Goal: Task Accomplishment & Management: Use online tool/utility

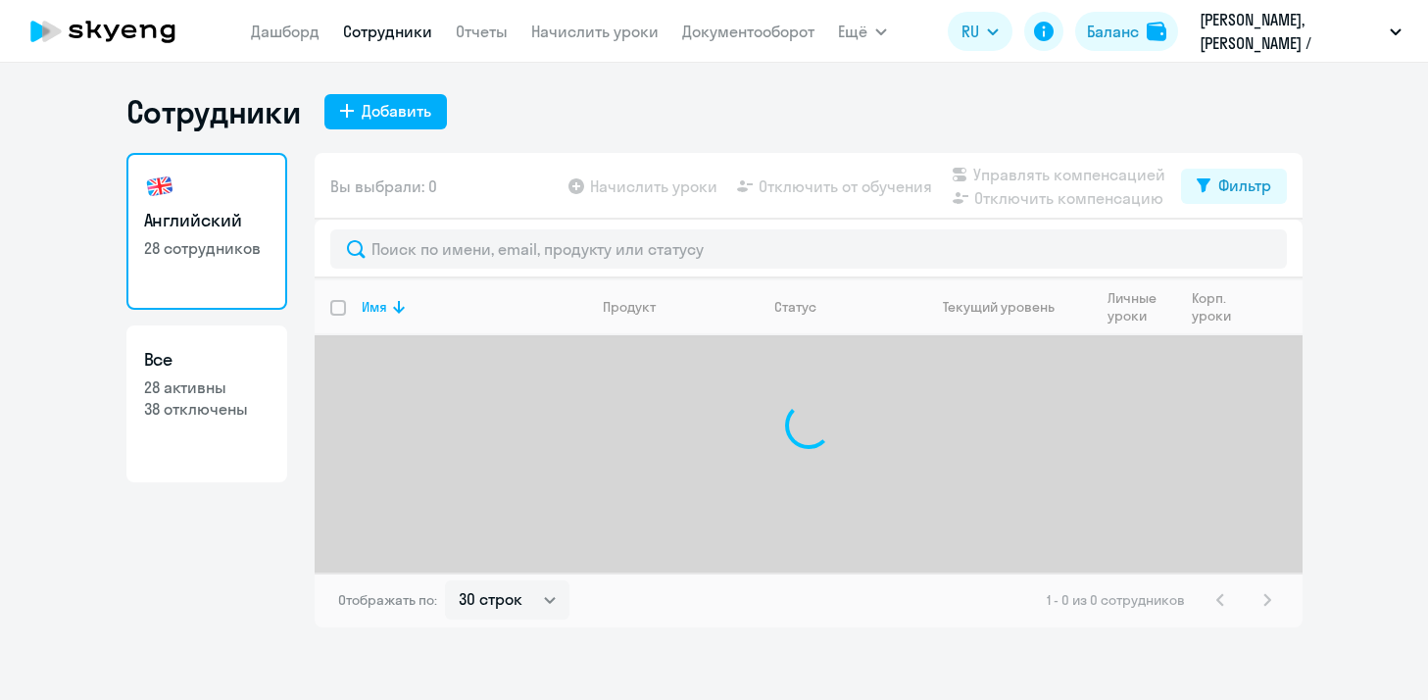
select select "30"
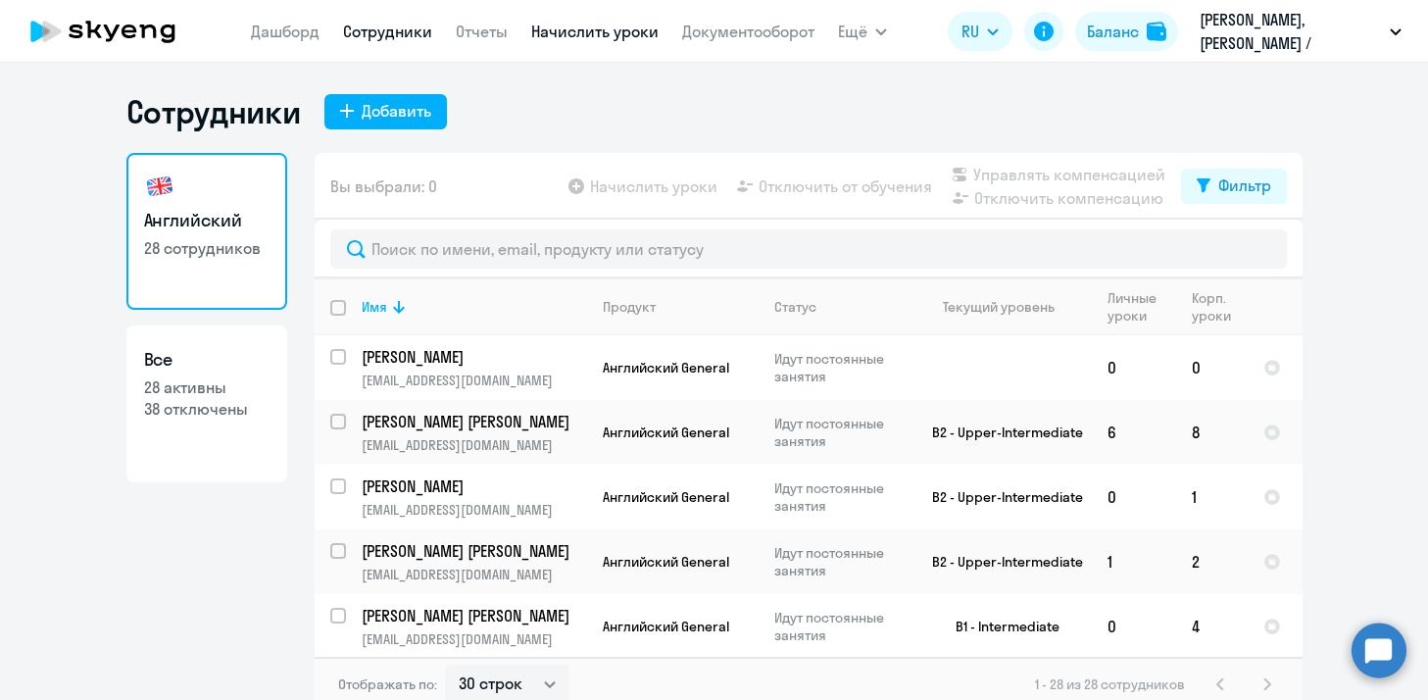
click at [597, 37] on link "Начислить уроки" at bounding box center [594, 32] width 127 height 20
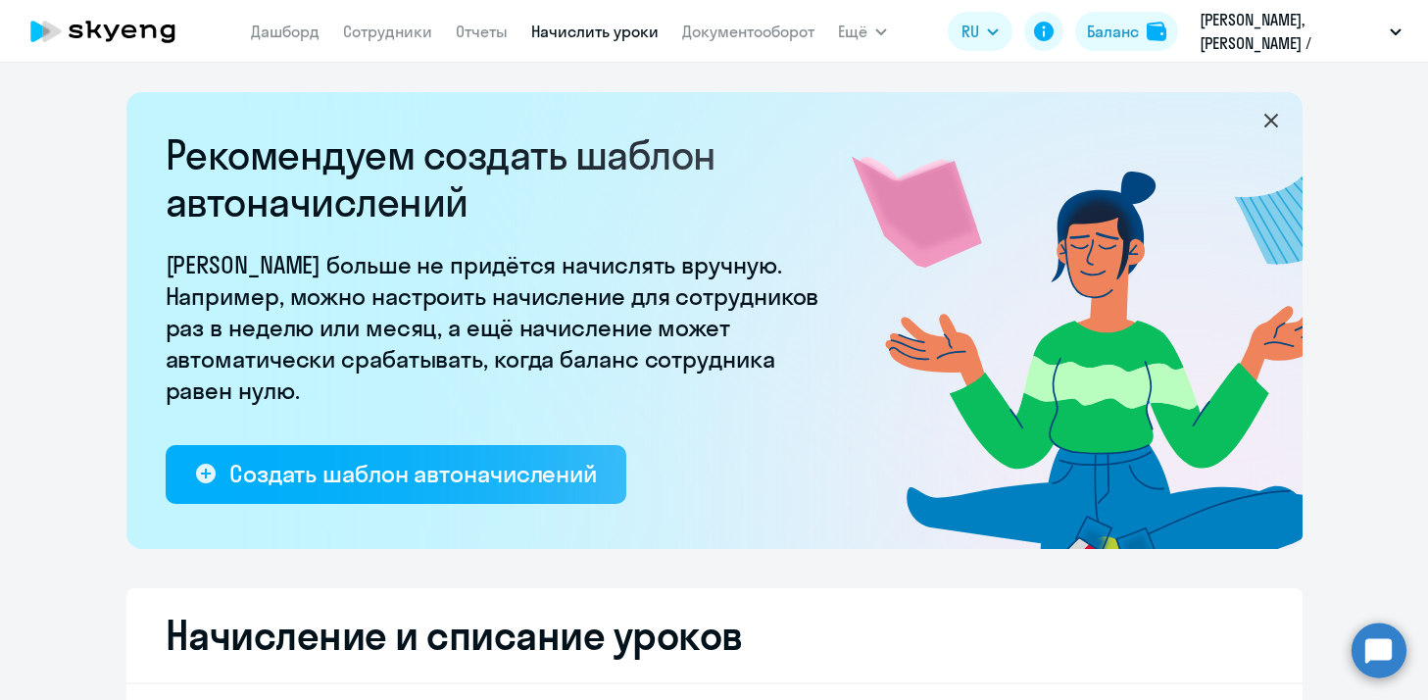
select select "10"
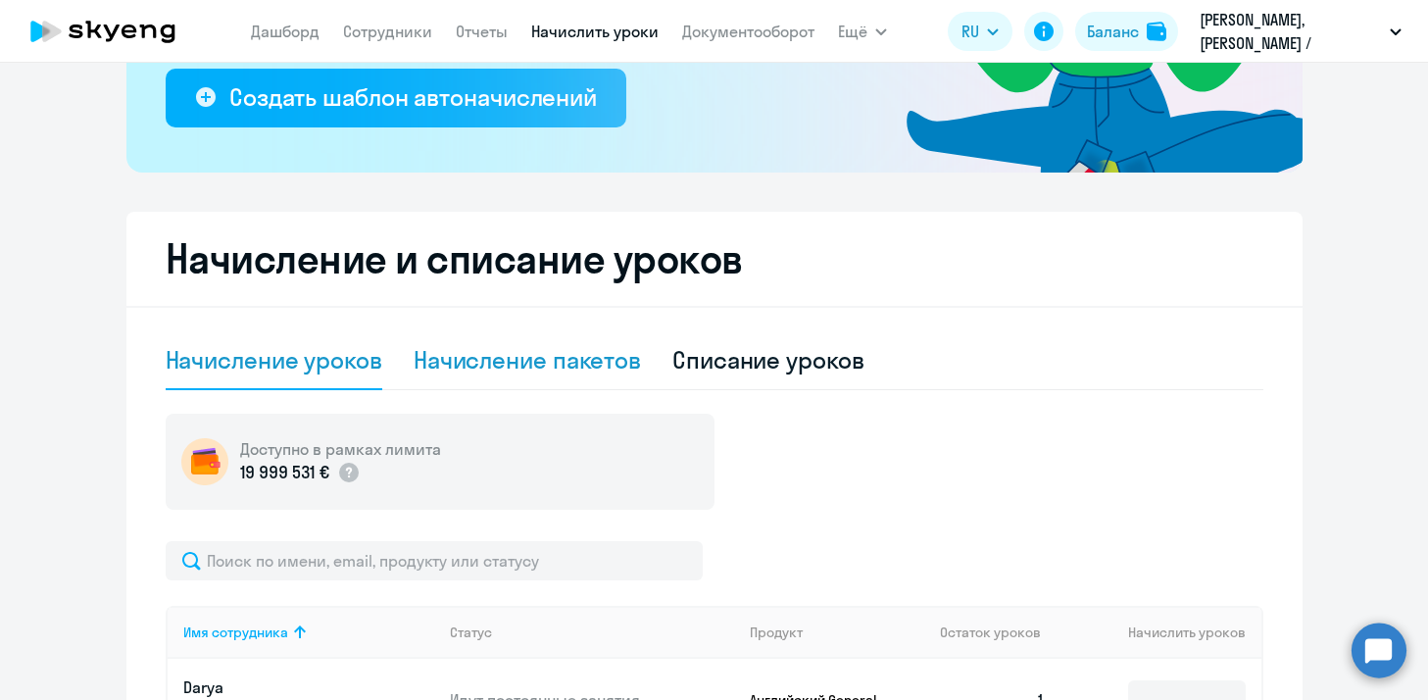
scroll to position [353, 0]
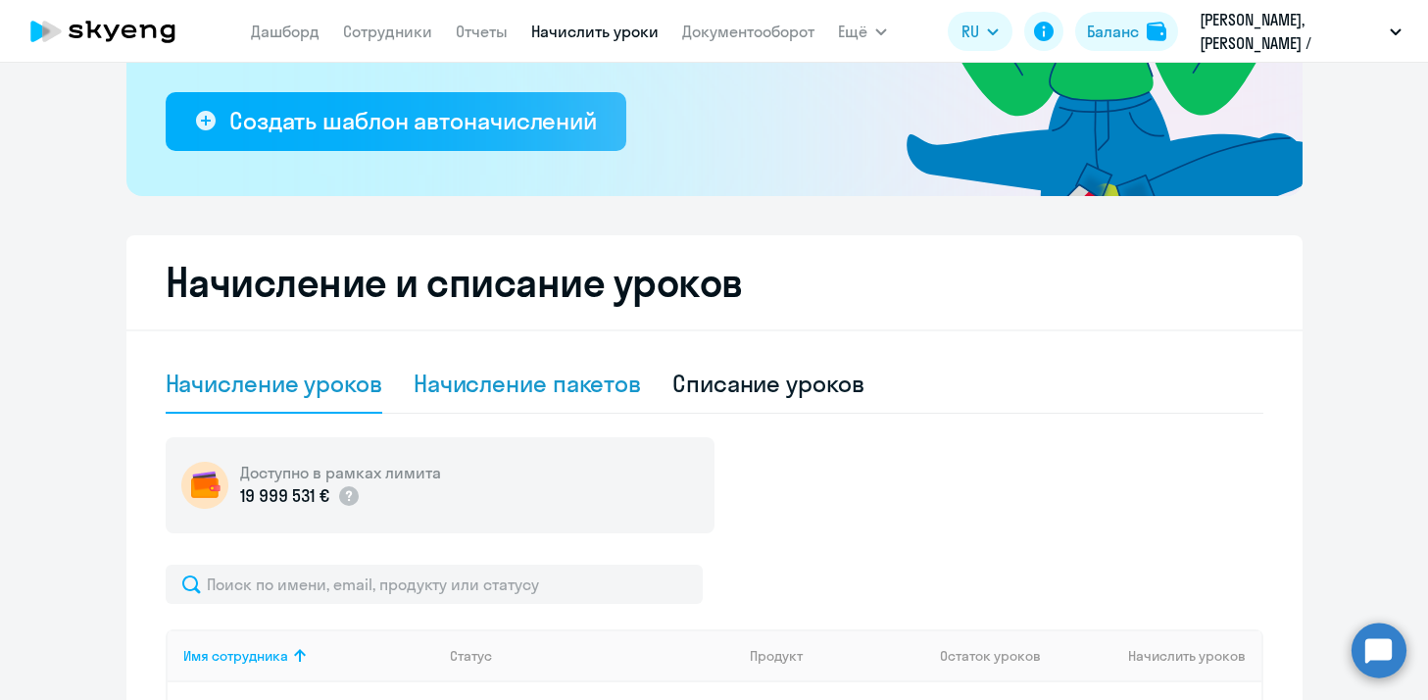
click at [539, 374] on div "Начисление пакетов" at bounding box center [526, 382] width 227 height 31
select select "10"
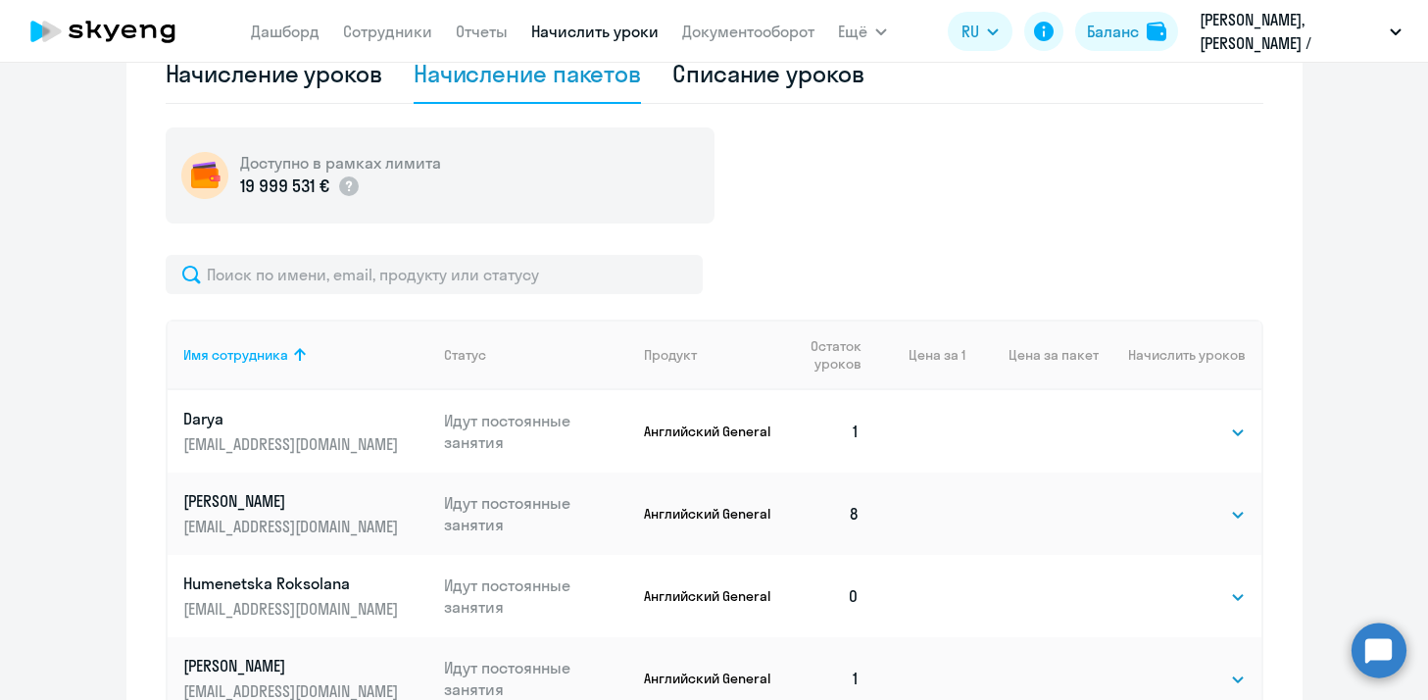
scroll to position [670, 0]
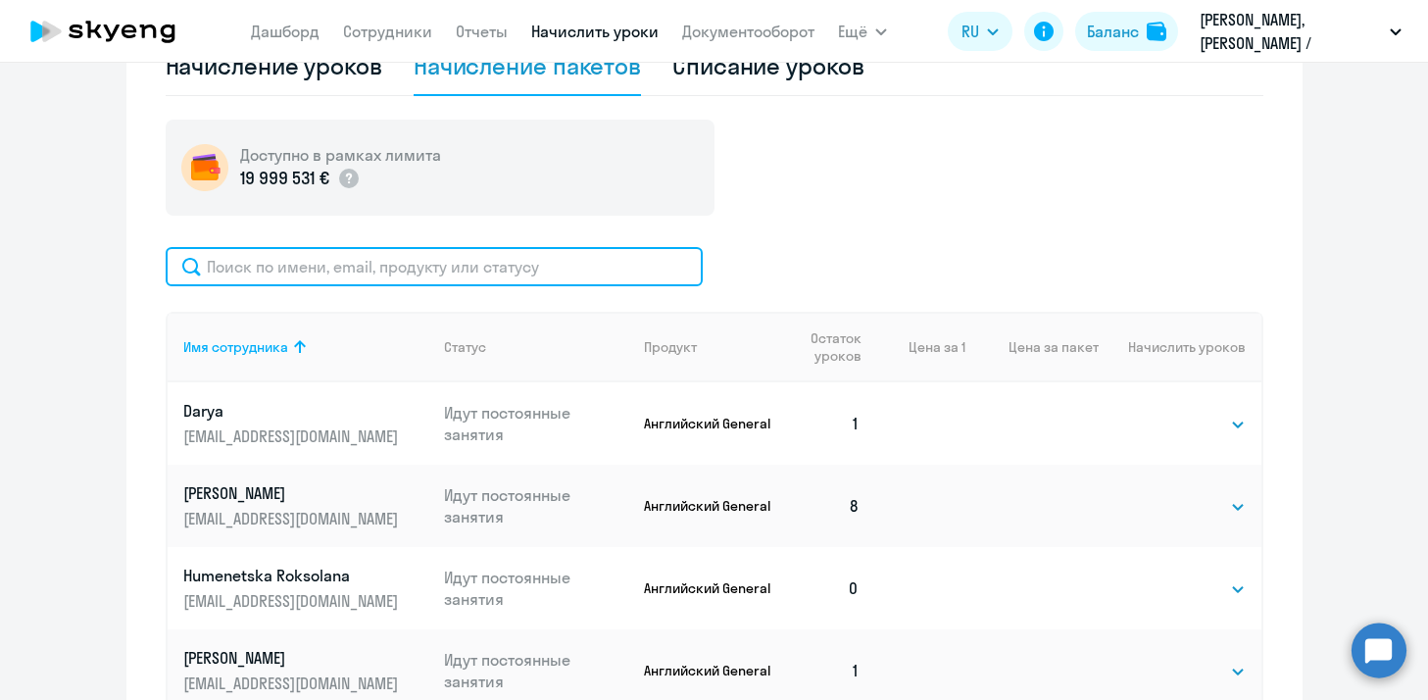
click at [435, 267] on input "text" at bounding box center [434, 266] width 537 height 39
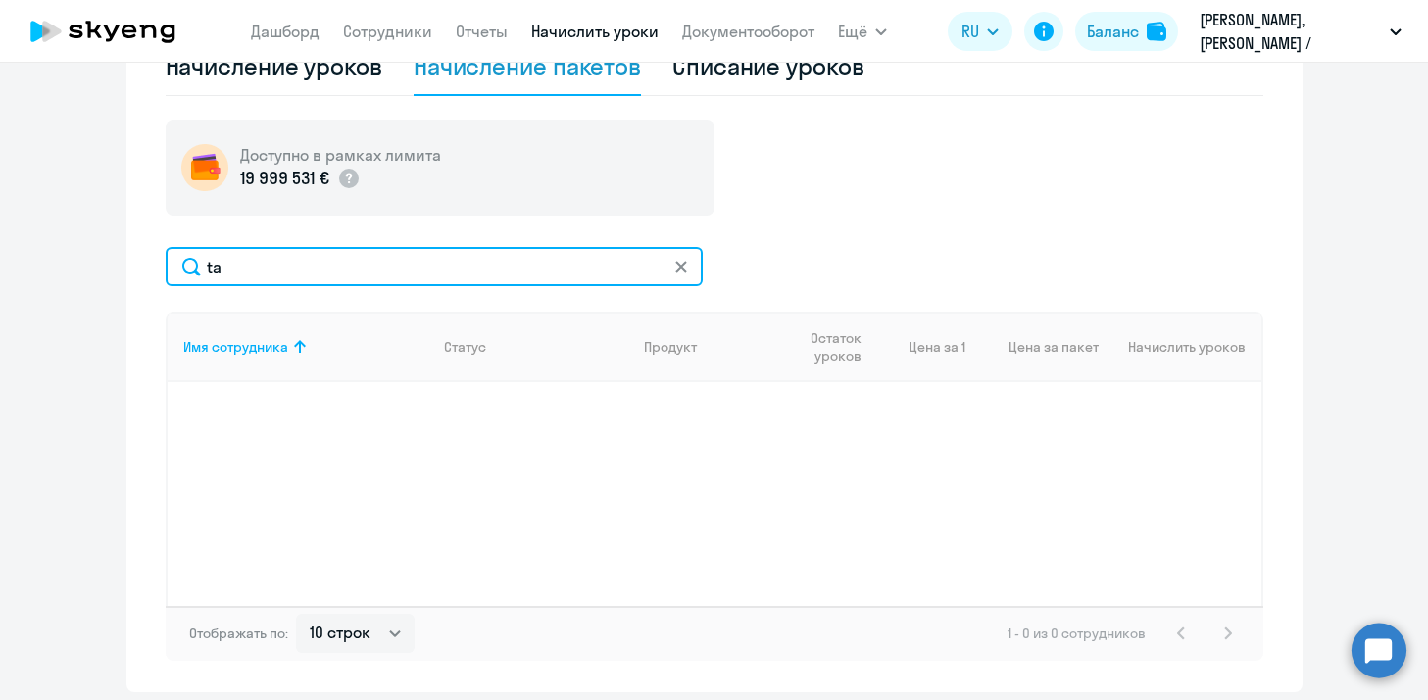
type input "t"
type input "g"
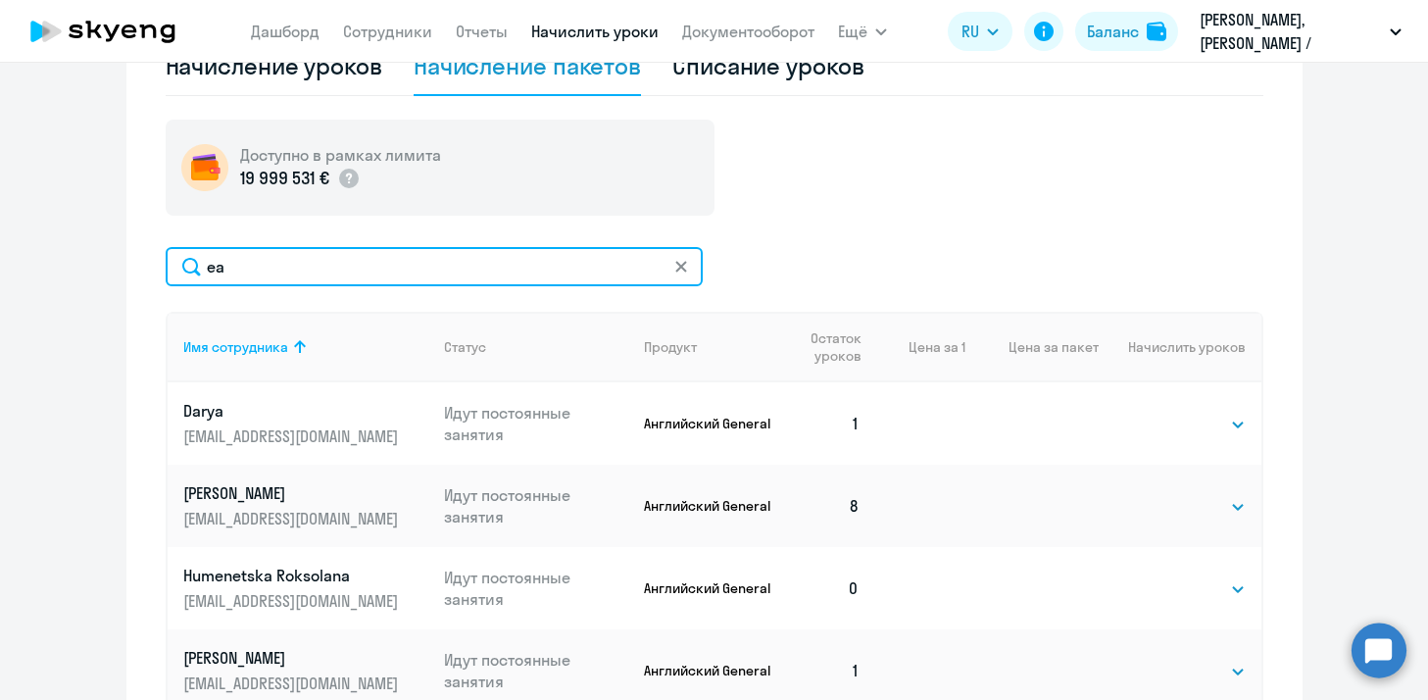
type input "е"
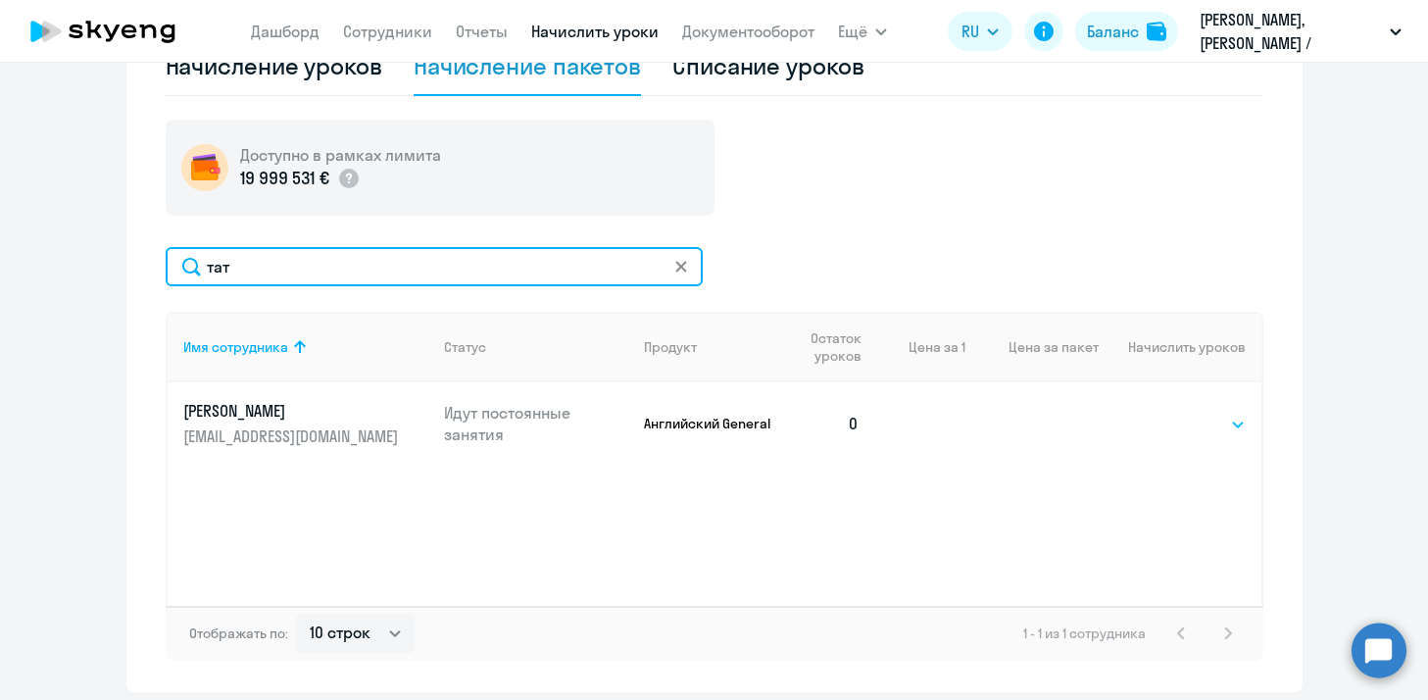
type input "тат"
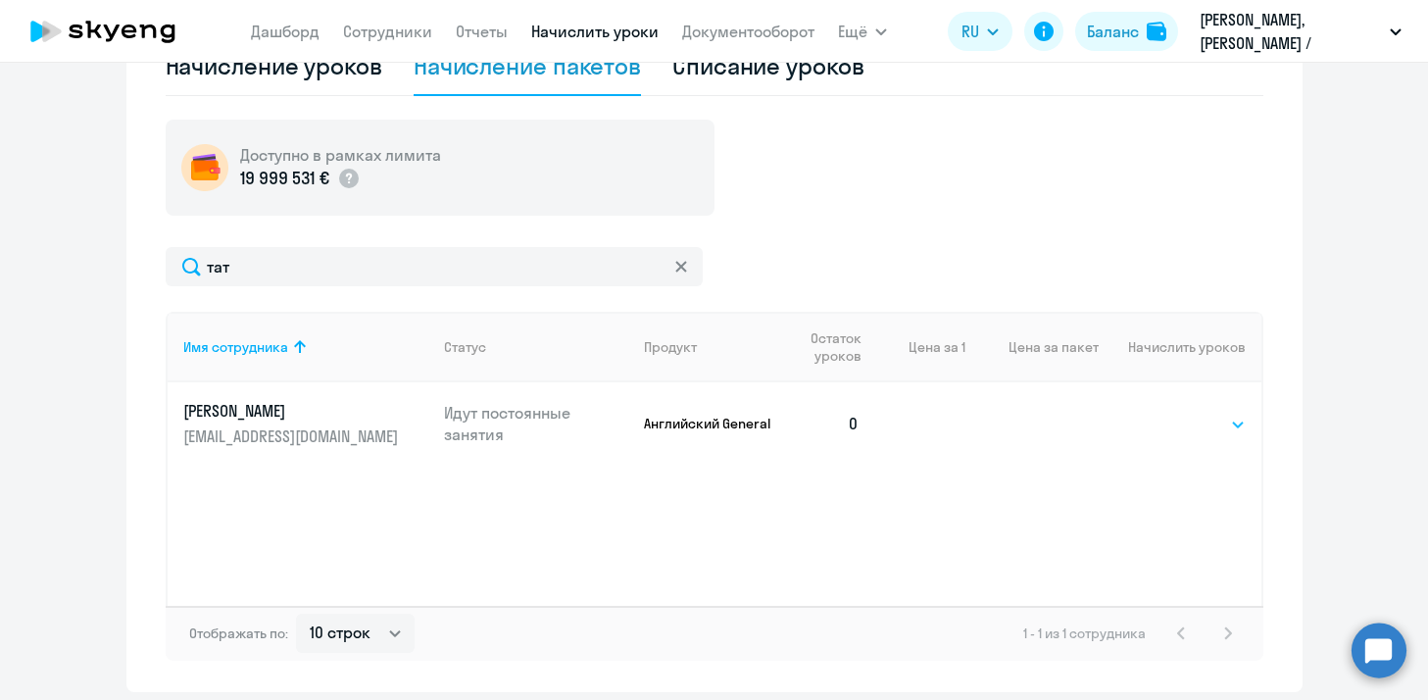
click at [1191, 421] on select "Выбрать 4 8 16 32 64" at bounding box center [1205, 425] width 80 height 24
select select "8"
click at [1165, 413] on select "Выбрать 4 8 16 32 64" at bounding box center [1205, 425] width 80 height 24
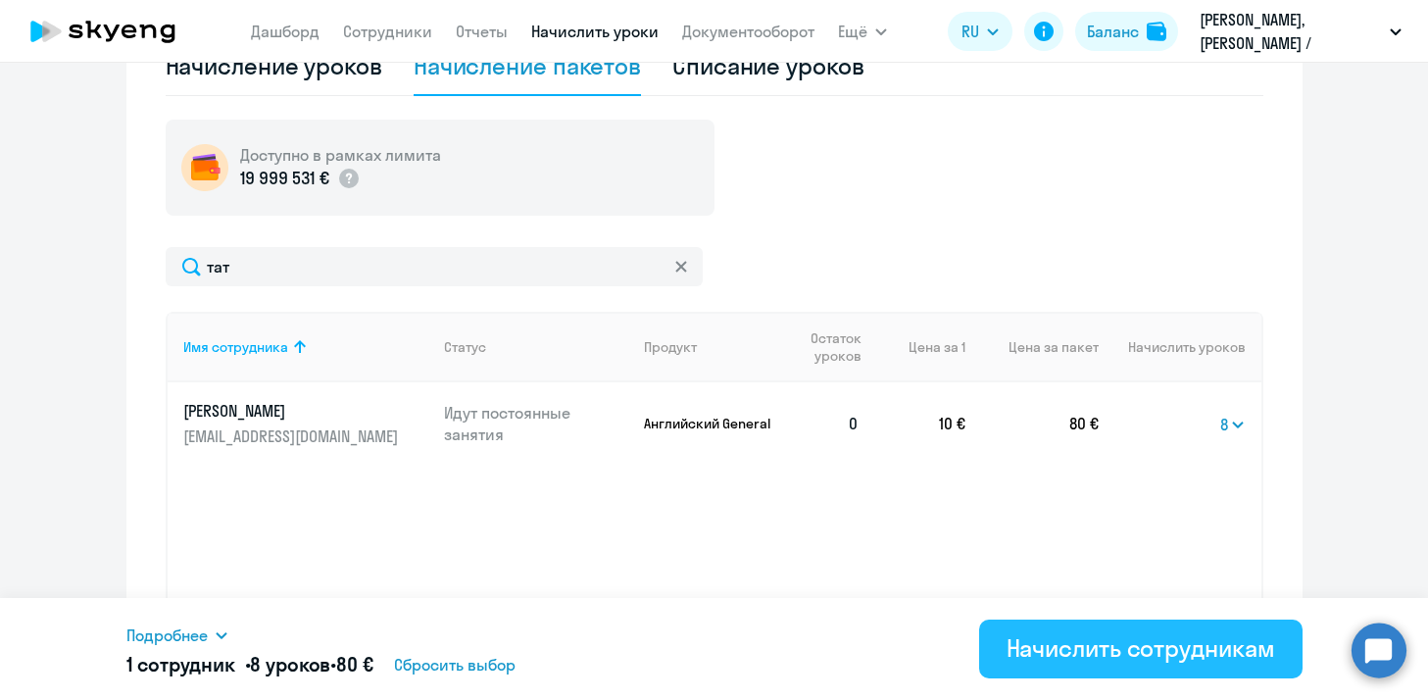
click at [1098, 652] on div "Начислить сотрудникам" at bounding box center [1140, 647] width 268 height 31
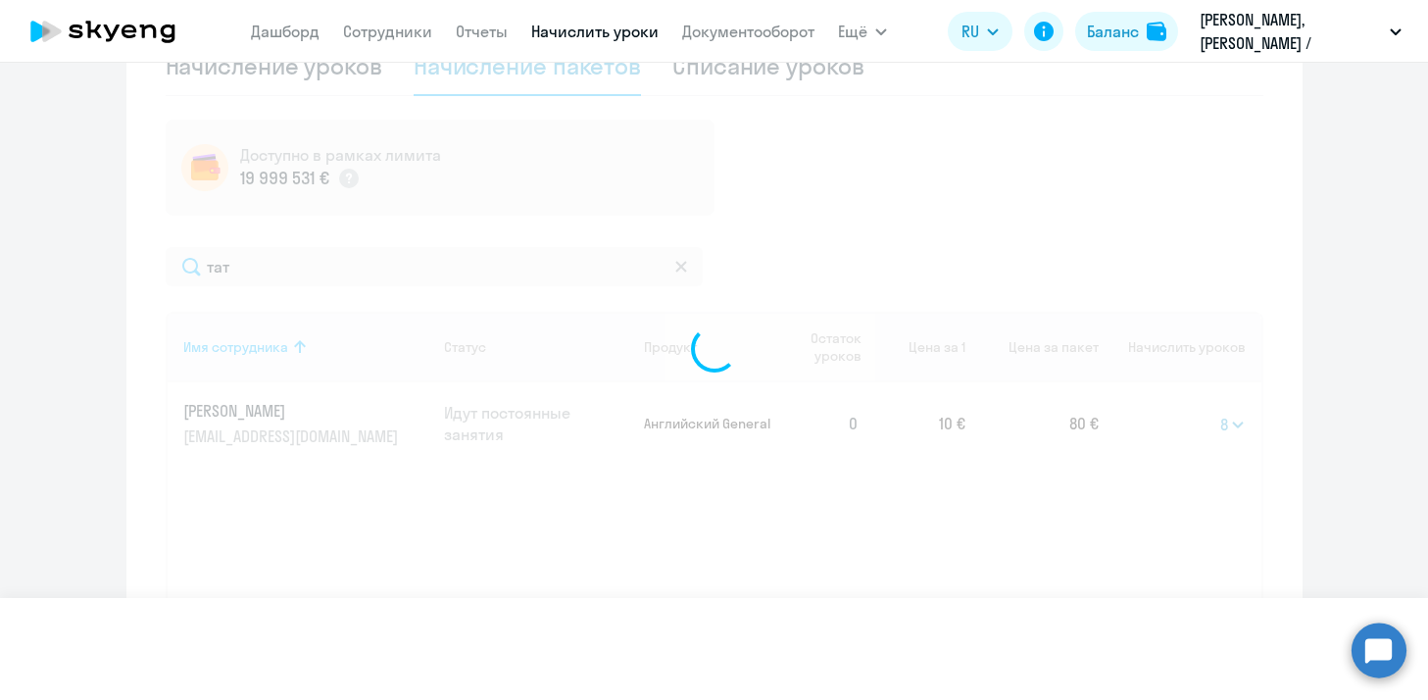
select select
